Goal: Task Accomplishment & Management: Use online tool/utility

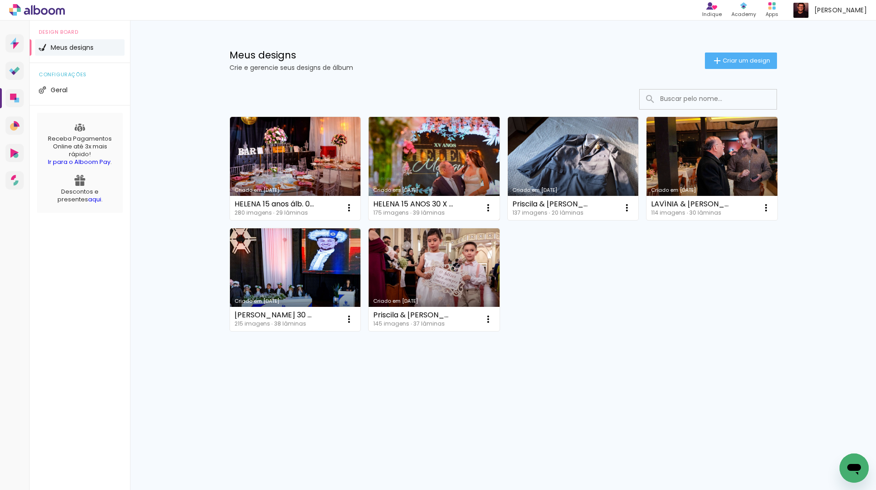
click at [441, 170] on link "Criado em [DATE]" at bounding box center [434, 168] width 131 height 103
